Goal: Transaction & Acquisition: Book appointment/travel/reservation

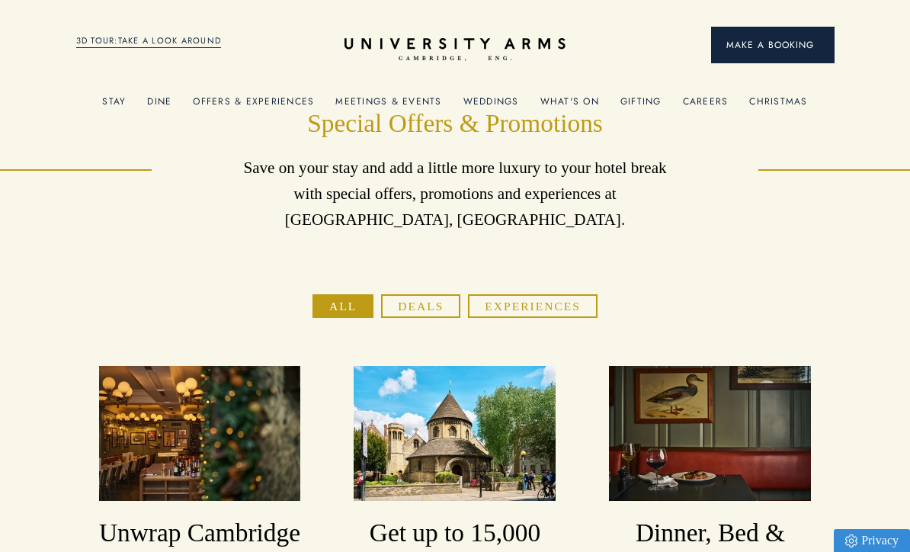
click at [763, 45] on span "Make a Booking" at bounding box center [772, 45] width 93 height 14
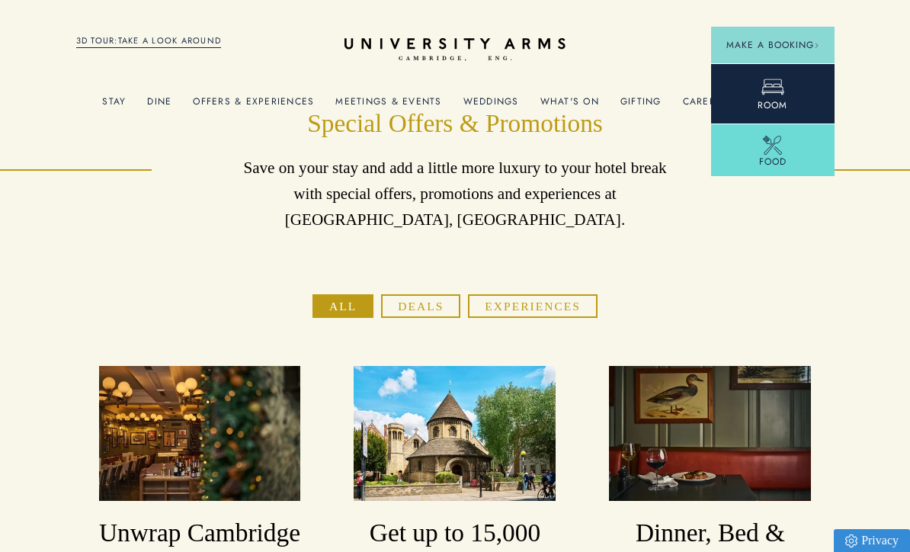
click at [796, 92] on link "Room" at bounding box center [772, 93] width 123 height 60
